Goal: Navigation & Orientation: Find specific page/section

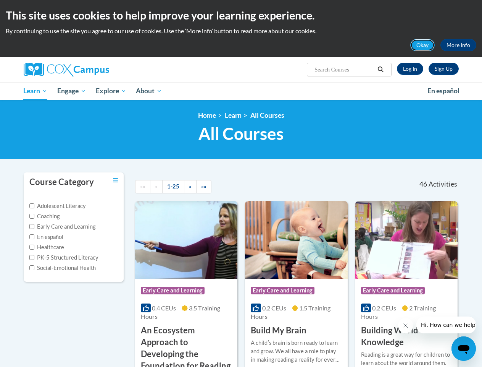
click at [423, 45] on button "Okay" at bounding box center [422, 45] width 24 height 12
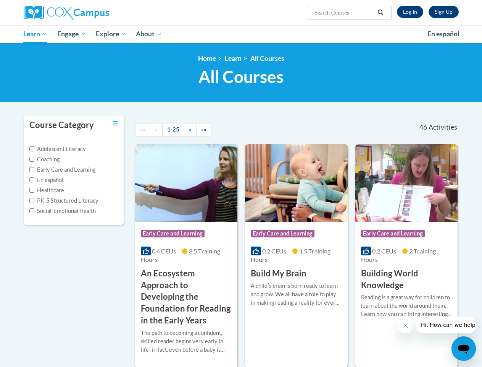
click at [381, 69] on h1 "All Courses All Courses" at bounding box center [241, 76] width 435 height 20
click at [72, 91] on div "<en>Home</en><fr>Accueil</fr><de>Zuhause</de><it>Casa</it><es>Casa</es><pt>Casa…" at bounding box center [241, 73] width 482 height 60
click at [111, 91] on div "<en>Home</en><fr>Accueil</fr><de>Zuhause</de><it>Casa</it><es>Casa</es><pt>Casa…" at bounding box center [241, 73] width 482 height 60
click at [405, 325] on icon "Close message from company" at bounding box center [406, 325] width 4 height 4
click at [446, 325] on span "Hi. How can we help?" at bounding box center [449, 324] width 57 height 6
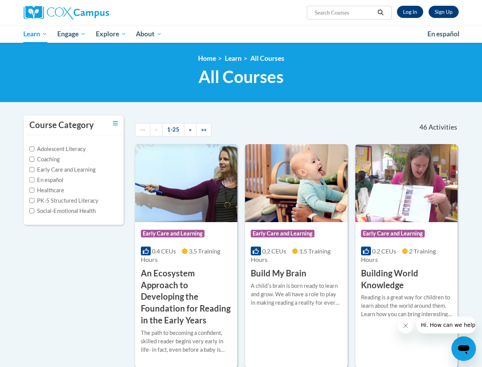
click at [464, 348] on icon "Open messaging window" at bounding box center [463, 349] width 11 height 9
